Goal: Task Accomplishment & Management: Use online tool/utility

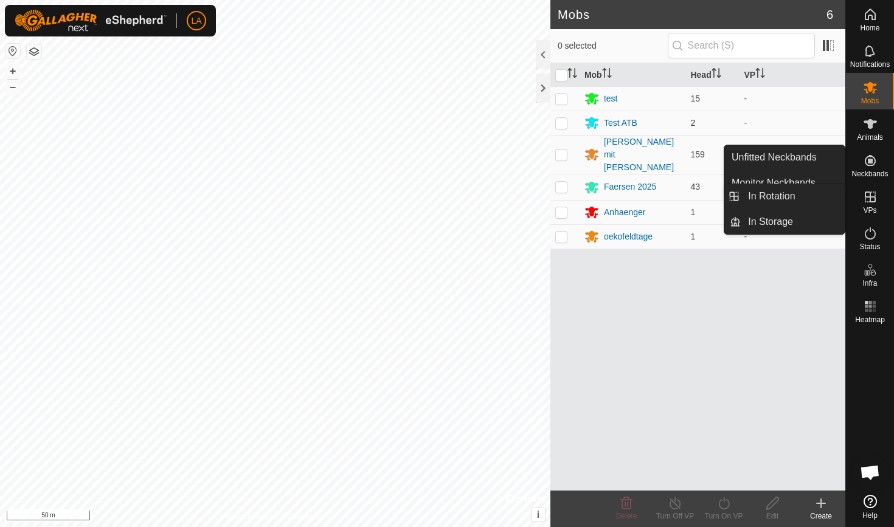
click at [867, 200] on icon at bounding box center [870, 197] width 15 height 15
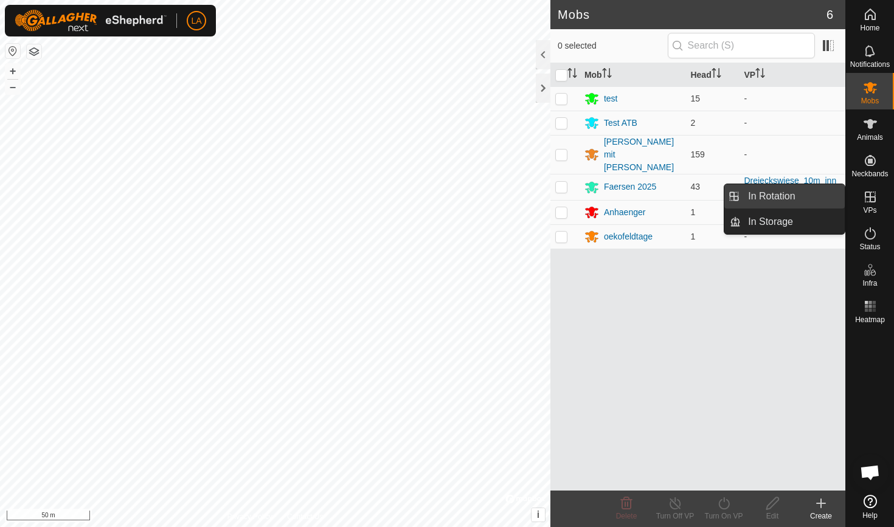
click at [783, 190] on link "In Rotation" at bounding box center [793, 196] width 104 height 24
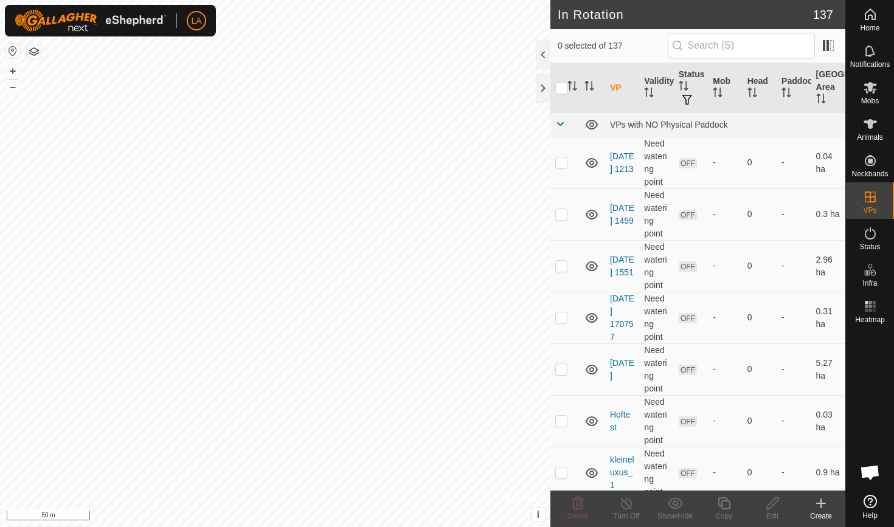
click at [817, 504] on icon at bounding box center [821, 504] width 9 height 0
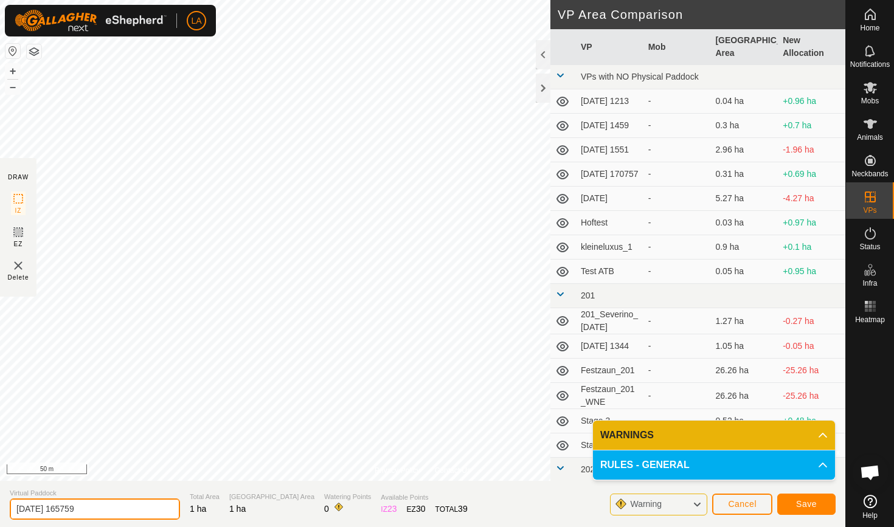
click at [35, 507] on input "[DATE] 165759" at bounding box center [95, 509] width 170 height 21
click at [52, 511] on input "[DATE] 165759" at bounding box center [95, 509] width 170 height 21
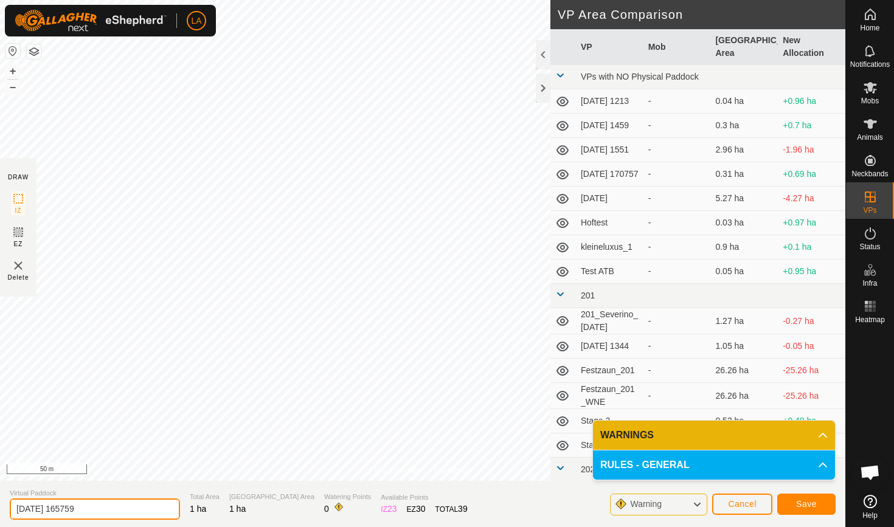
click at [52, 511] on input "[DATE] 165759" at bounding box center [95, 509] width 170 height 21
click at [49, 502] on input "Dreiecks_Silage" at bounding box center [95, 509] width 170 height 21
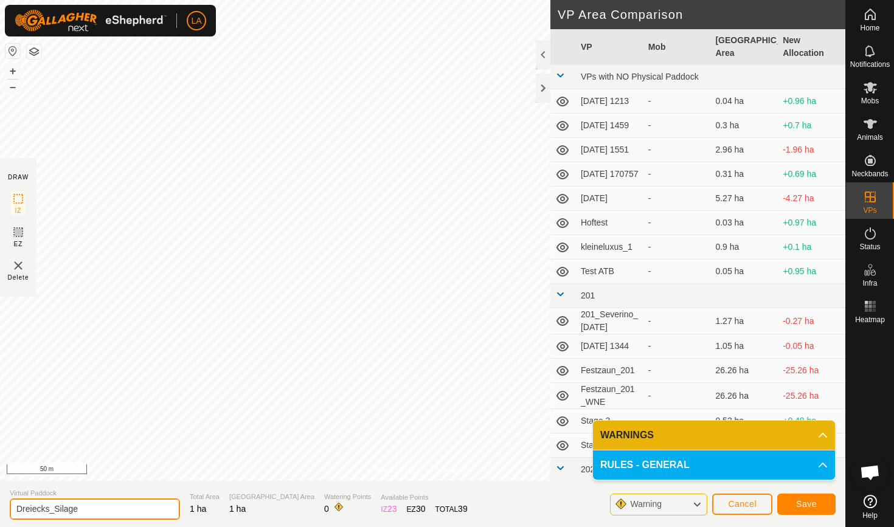
type input "Dreiecks_Silage"
click at [810, 502] on span "Save" at bounding box center [806, 504] width 21 height 10
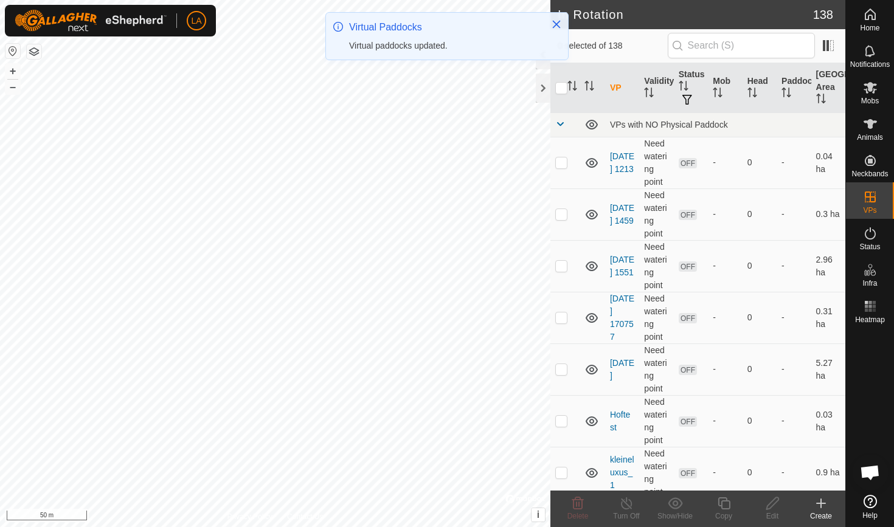
click at [865, 94] on icon at bounding box center [870, 87] width 15 height 15
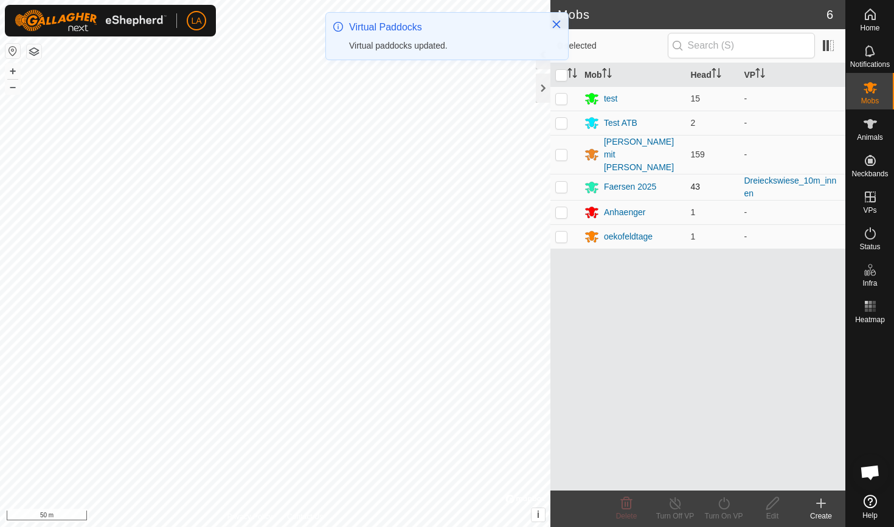
click at [564, 182] on p-checkbox at bounding box center [561, 187] width 12 height 10
checkbox input "true"
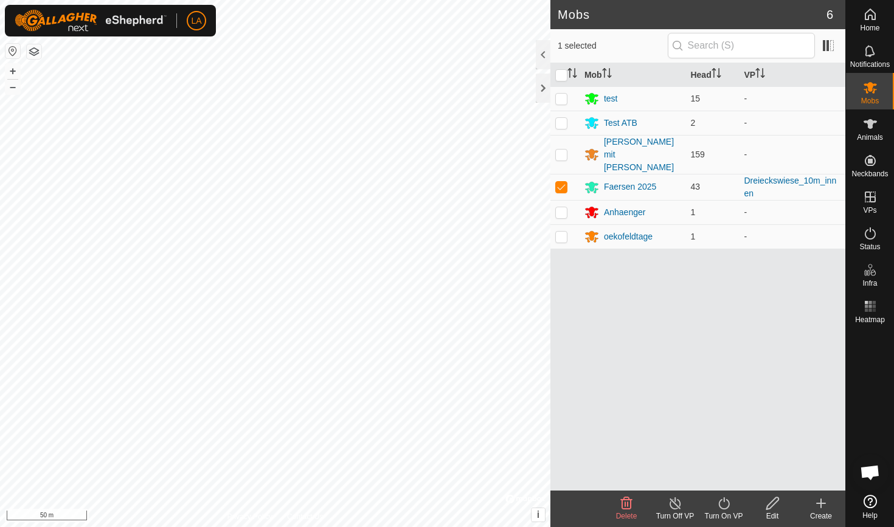
click at [718, 503] on icon at bounding box center [723, 503] width 15 height 15
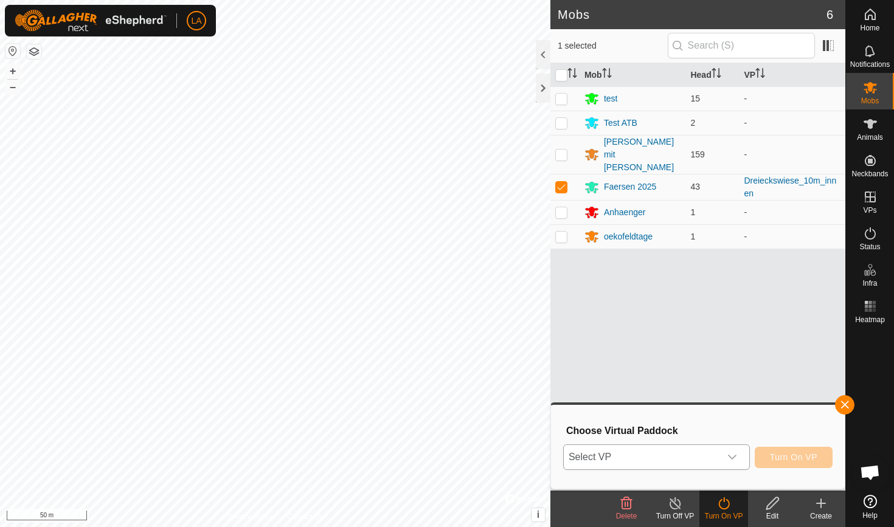
click at [679, 459] on span "Select VP" at bounding box center [642, 457] width 156 height 24
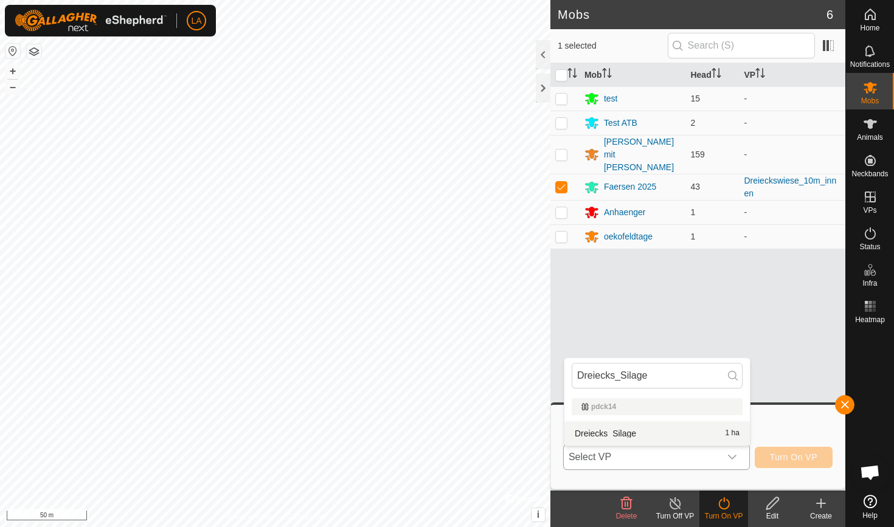
type input "Dreiecks_Silage"
click at [614, 431] on li "Dreiecks_Silage 1 ha" at bounding box center [656, 433] width 185 height 24
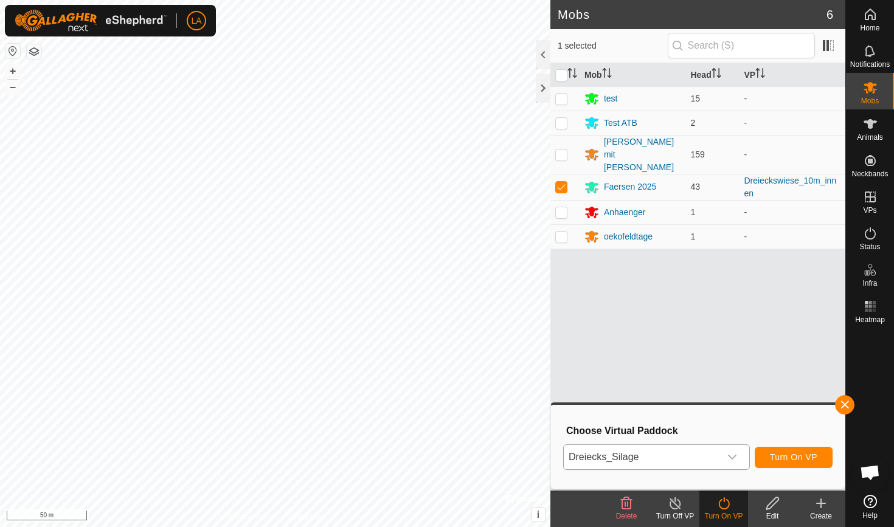
click at [800, 455] on span "Turn On VP" at bounding box center [793, 457] width 47 height 10
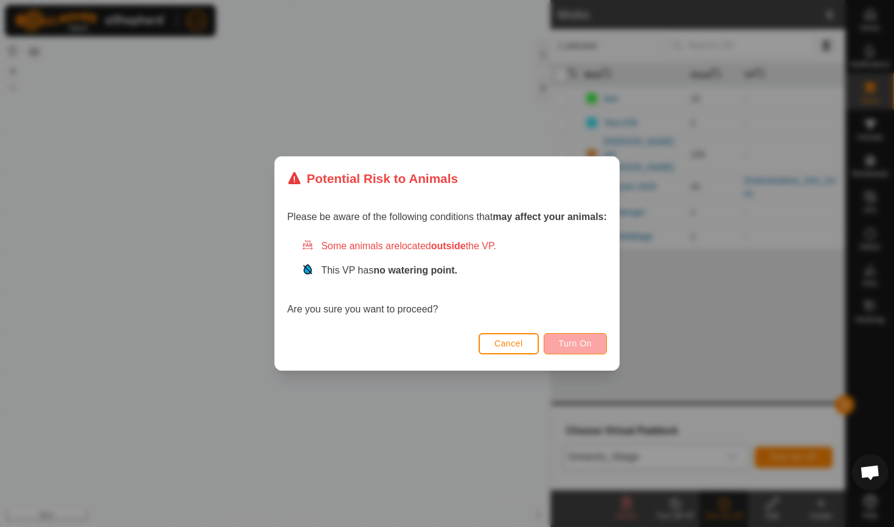
click at [570, 345] on span "Turn On" at bounding box center [575, 344] width 33 height 10
